Goal: Task Accomplishment & Management: Use online tool/utility

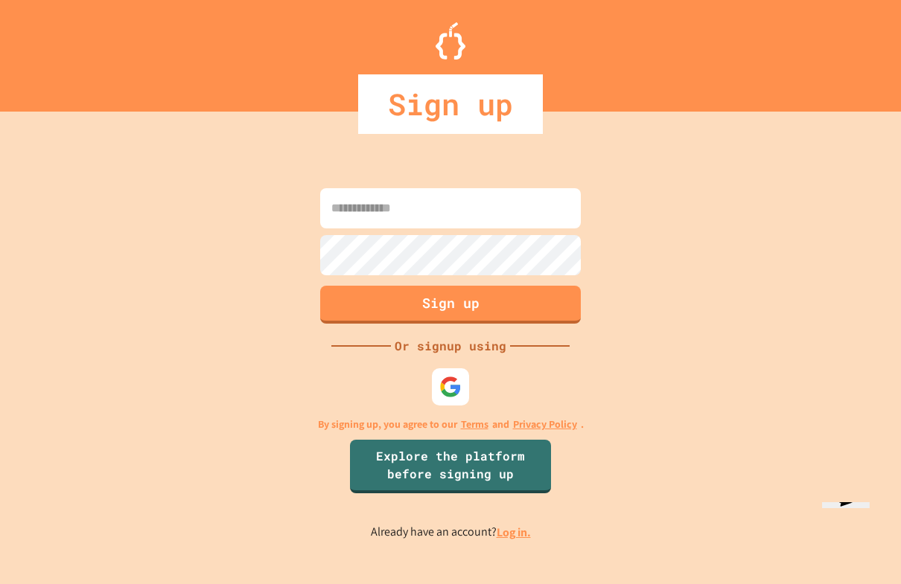
click at [450, 398] on img at bounding box center [450, 387] width 22 height 22
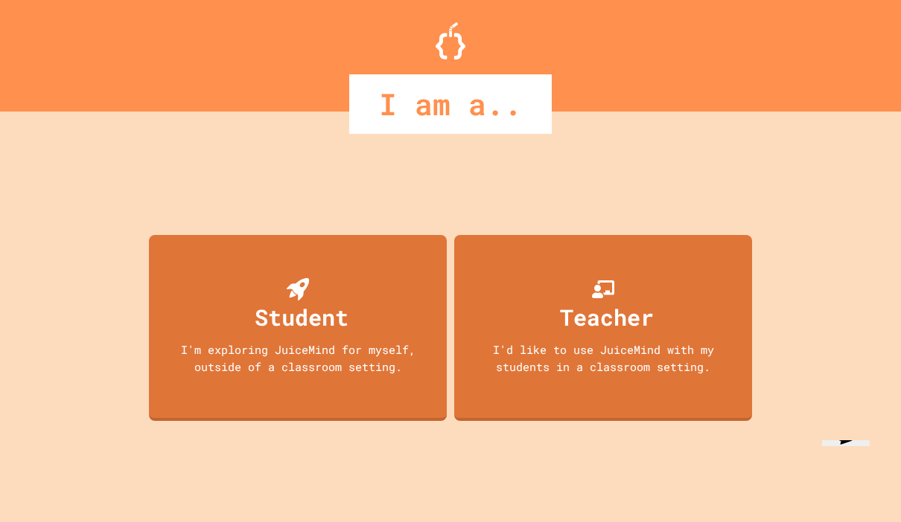
click at [308, 375] on div "I'm exploring JuiceMind for myself, outside of a classroom setting." at bounding box center [298, 358] width 268 height 33
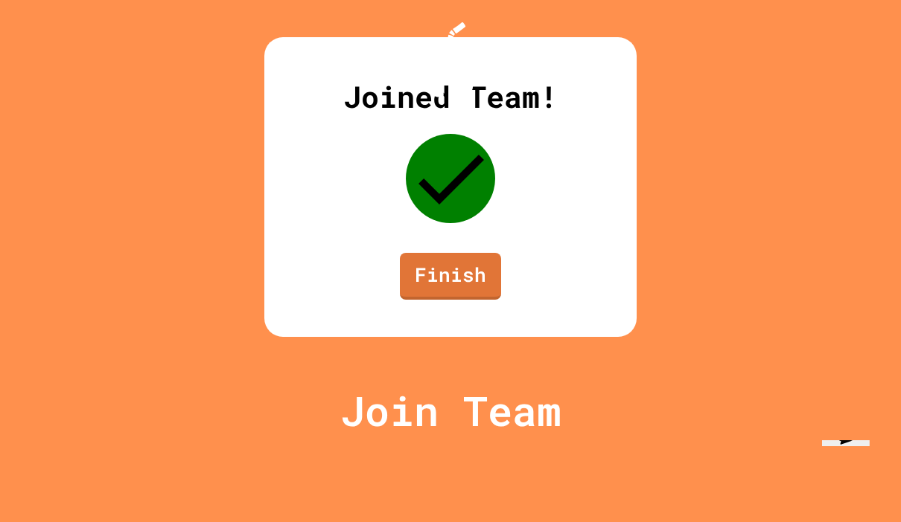
click at [455, 300] on link "Finish" at bounding box center [450, 276] width 101 height 47
